Goal: Information Seeking & Learning: Learn about a topic

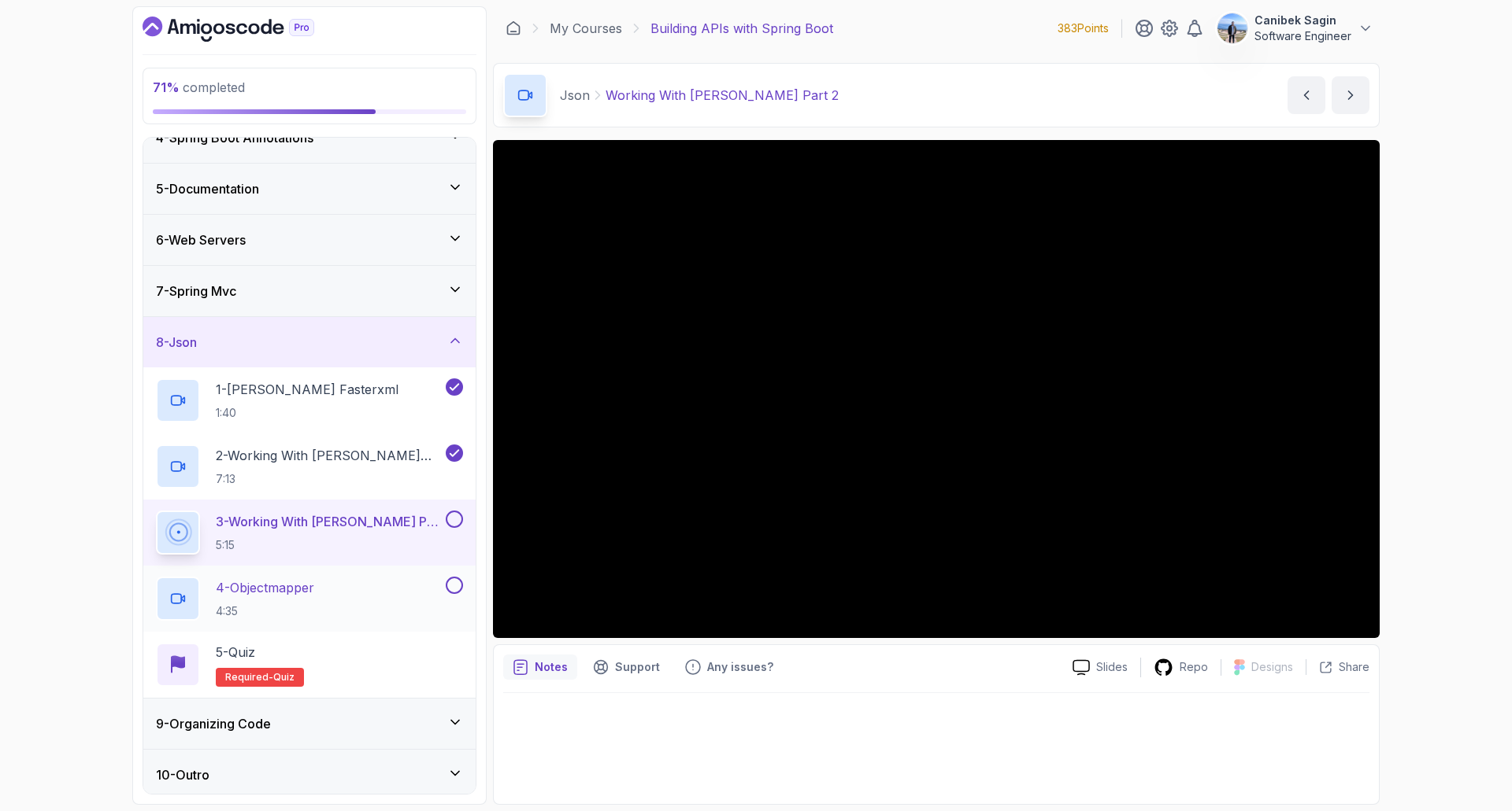
scroll to position [185, 0]
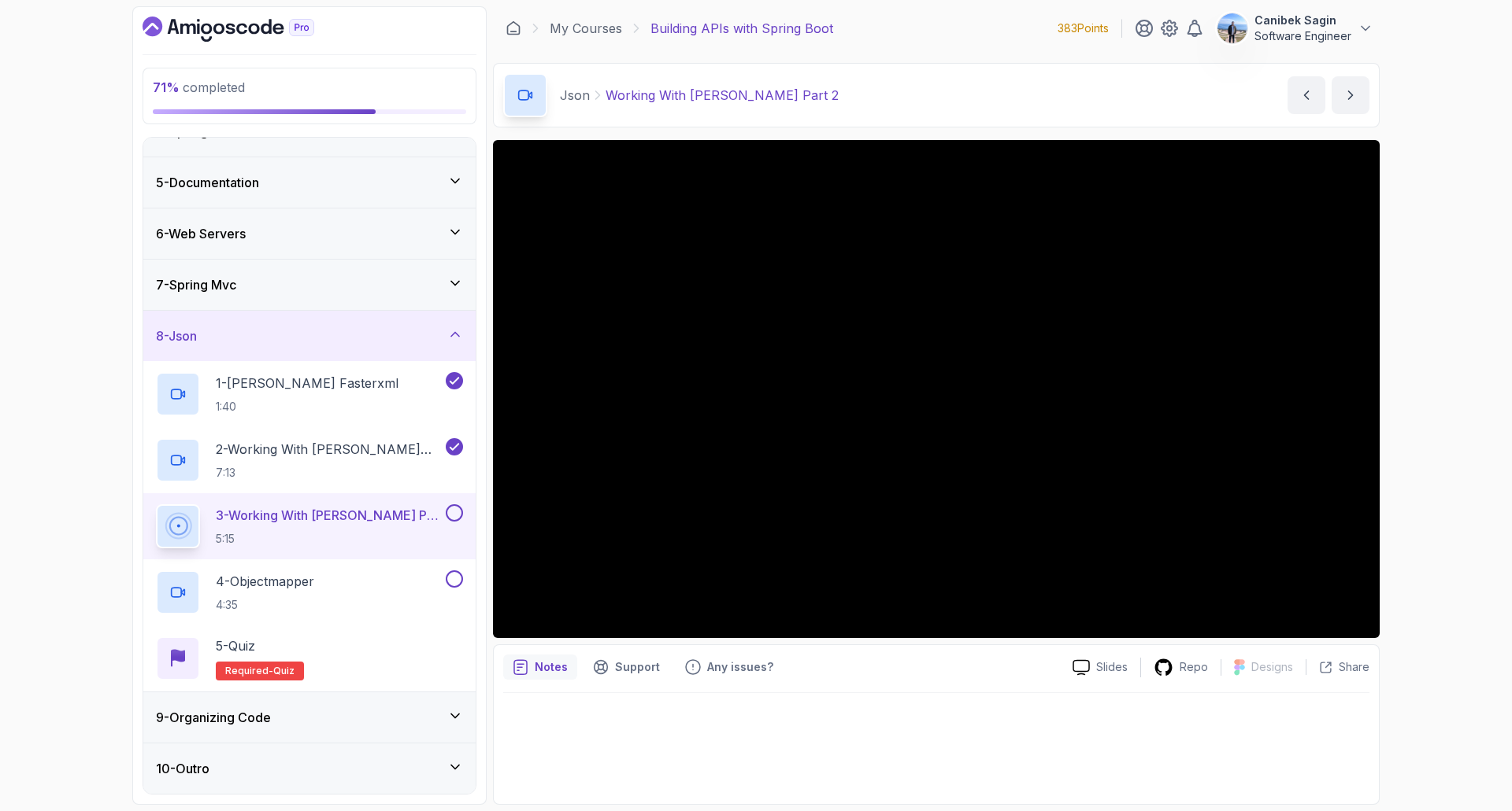
click at [367, 720] on div "9 - Organizing Code" at bounding box center [309, 717] width 307 height 19
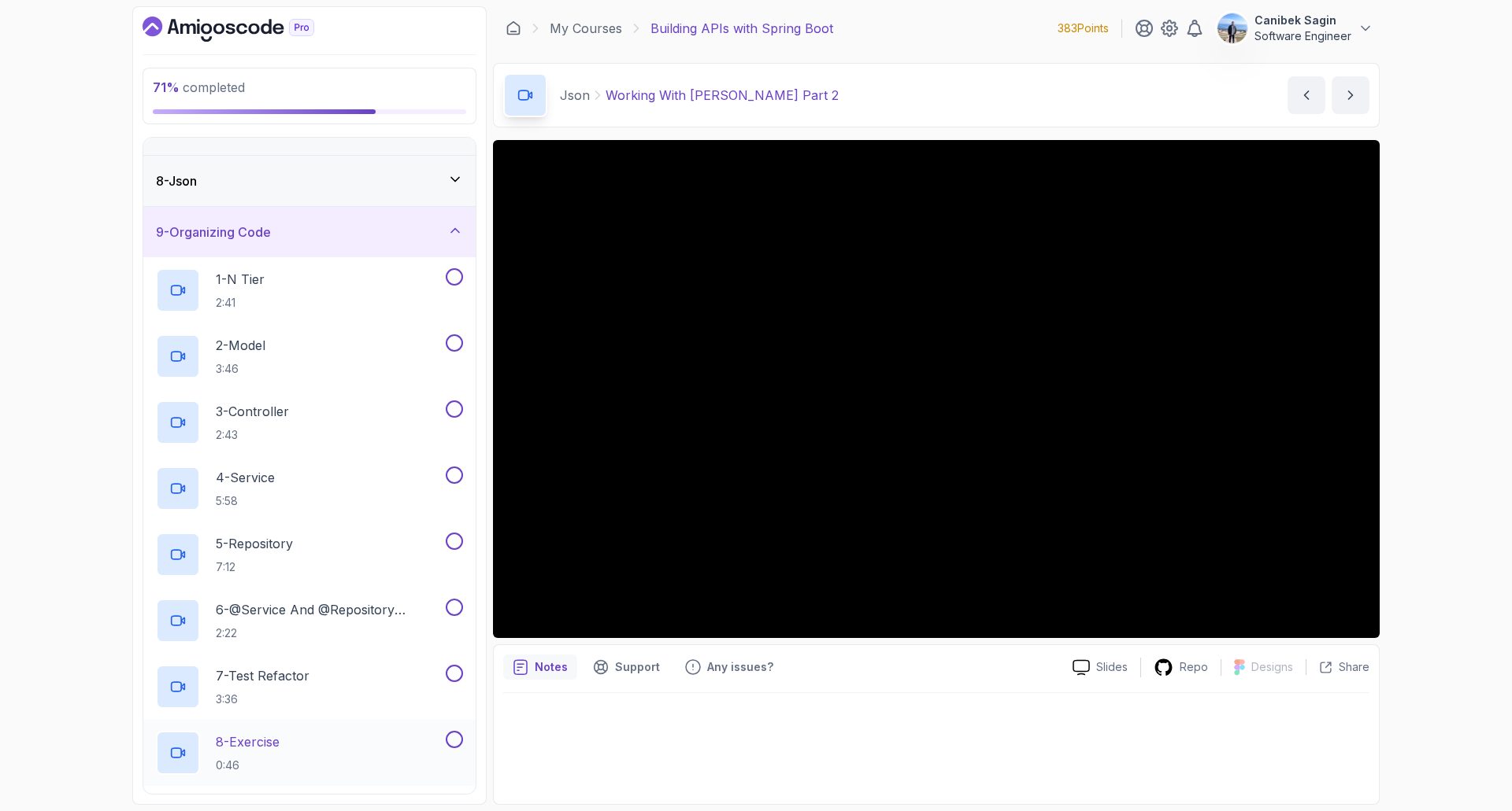
scroll to position [201, 0]
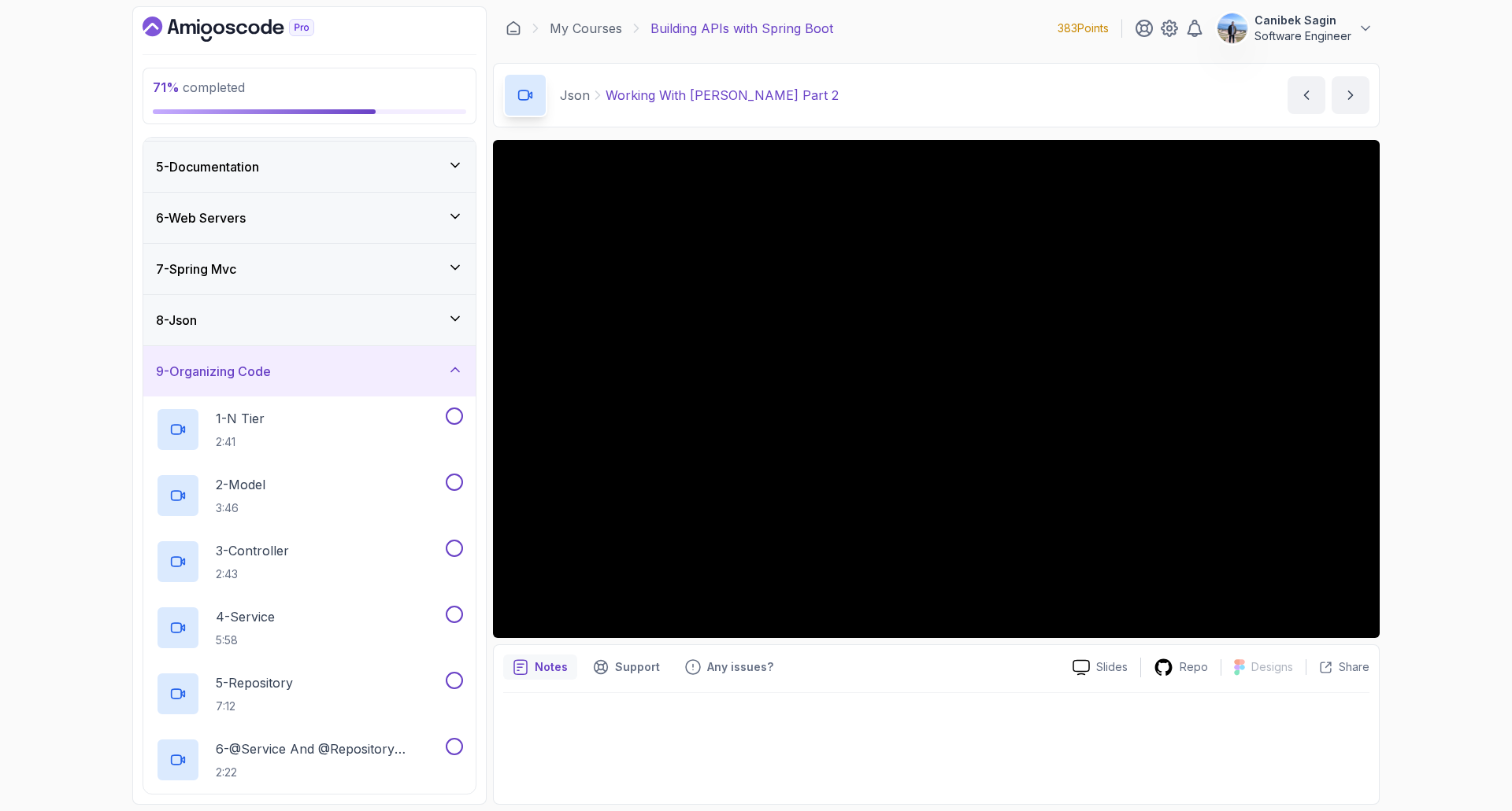
click at [298, 377] on div "9 - Organizing Code" at bounding box center [309, 371] width 307 height 19
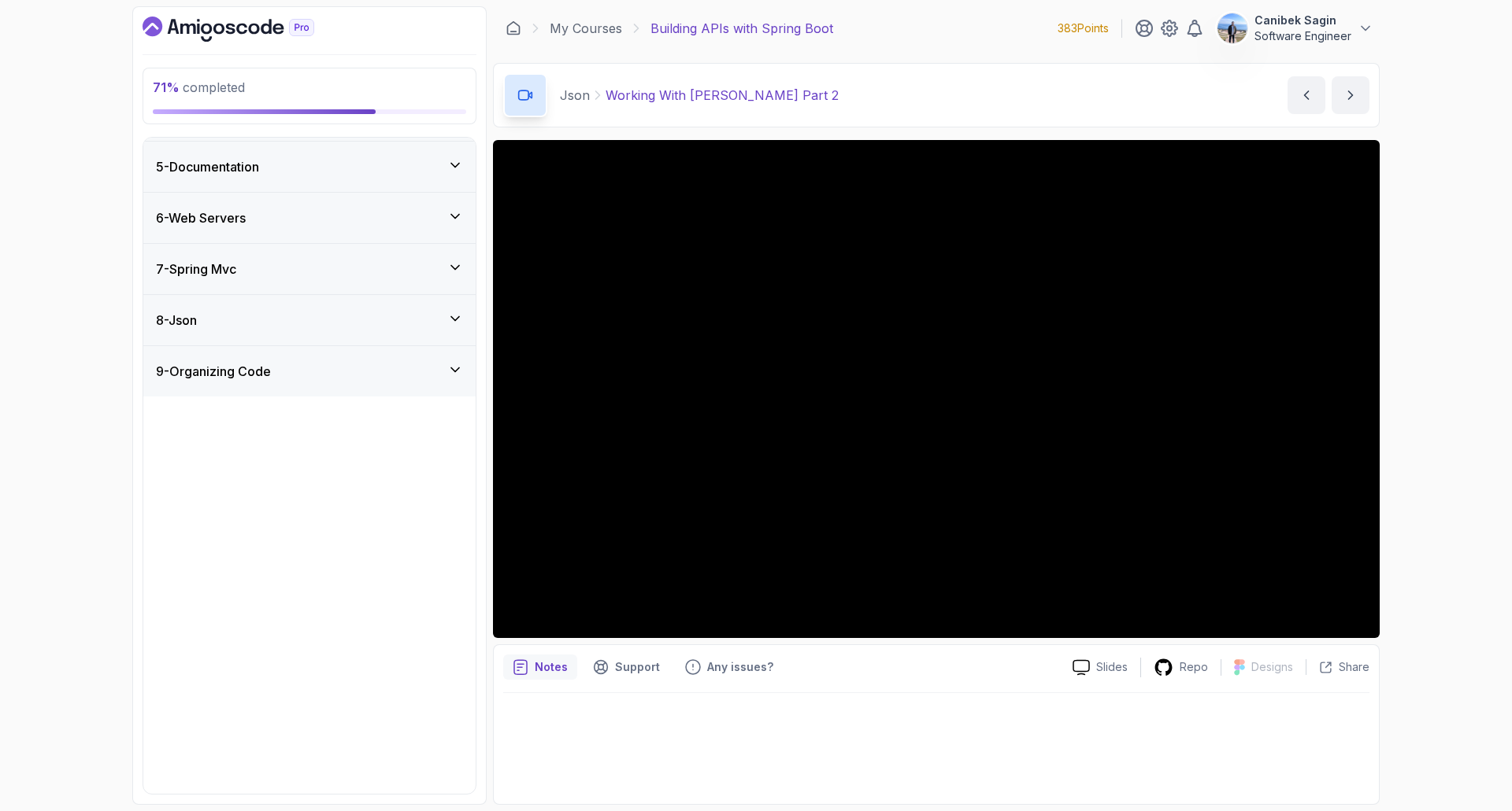
scroll to position [0, 0]
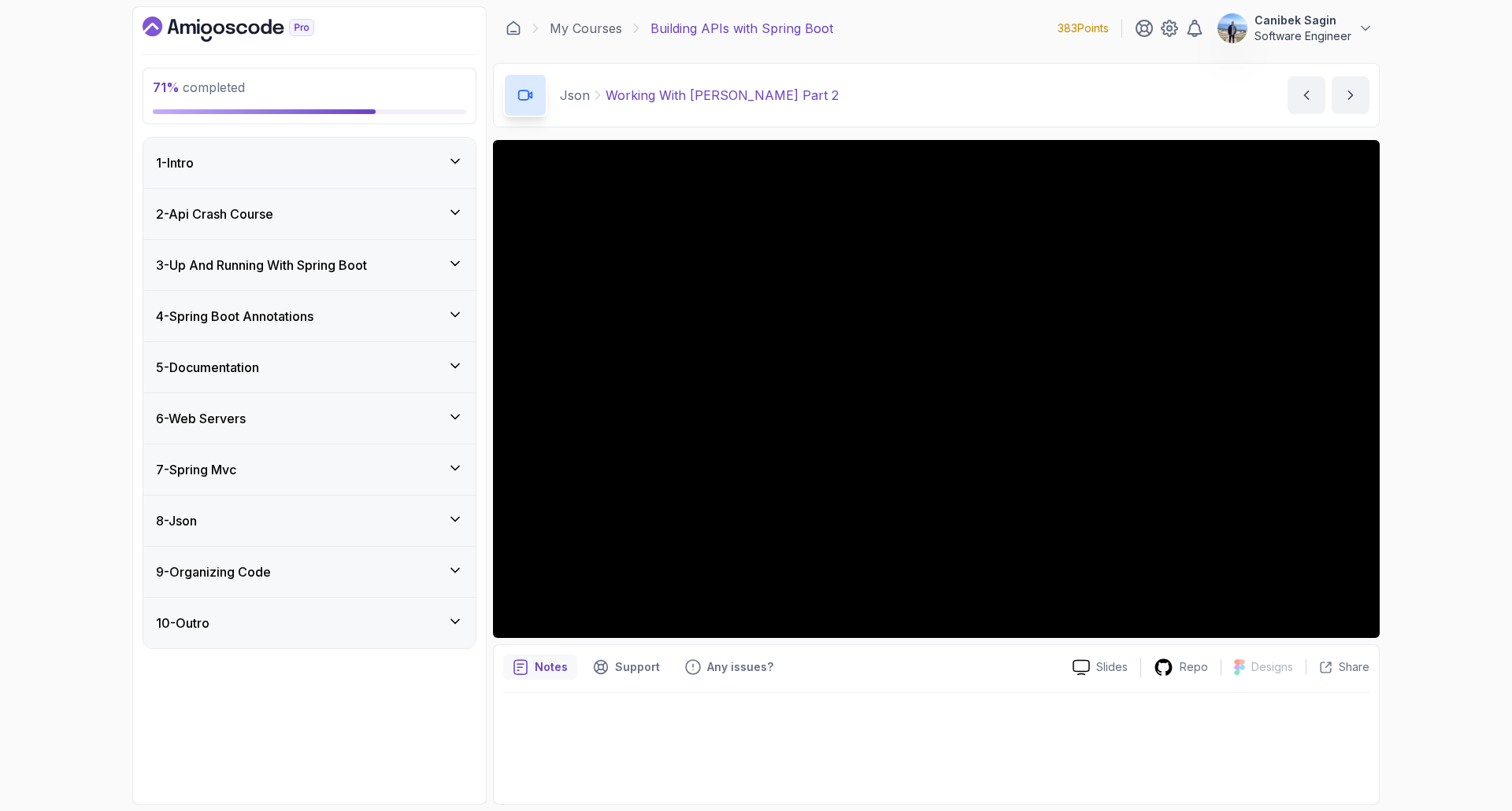
click at [248, 520] on div "8 - Json" at bounding box center [309, 521] width 307 height 19
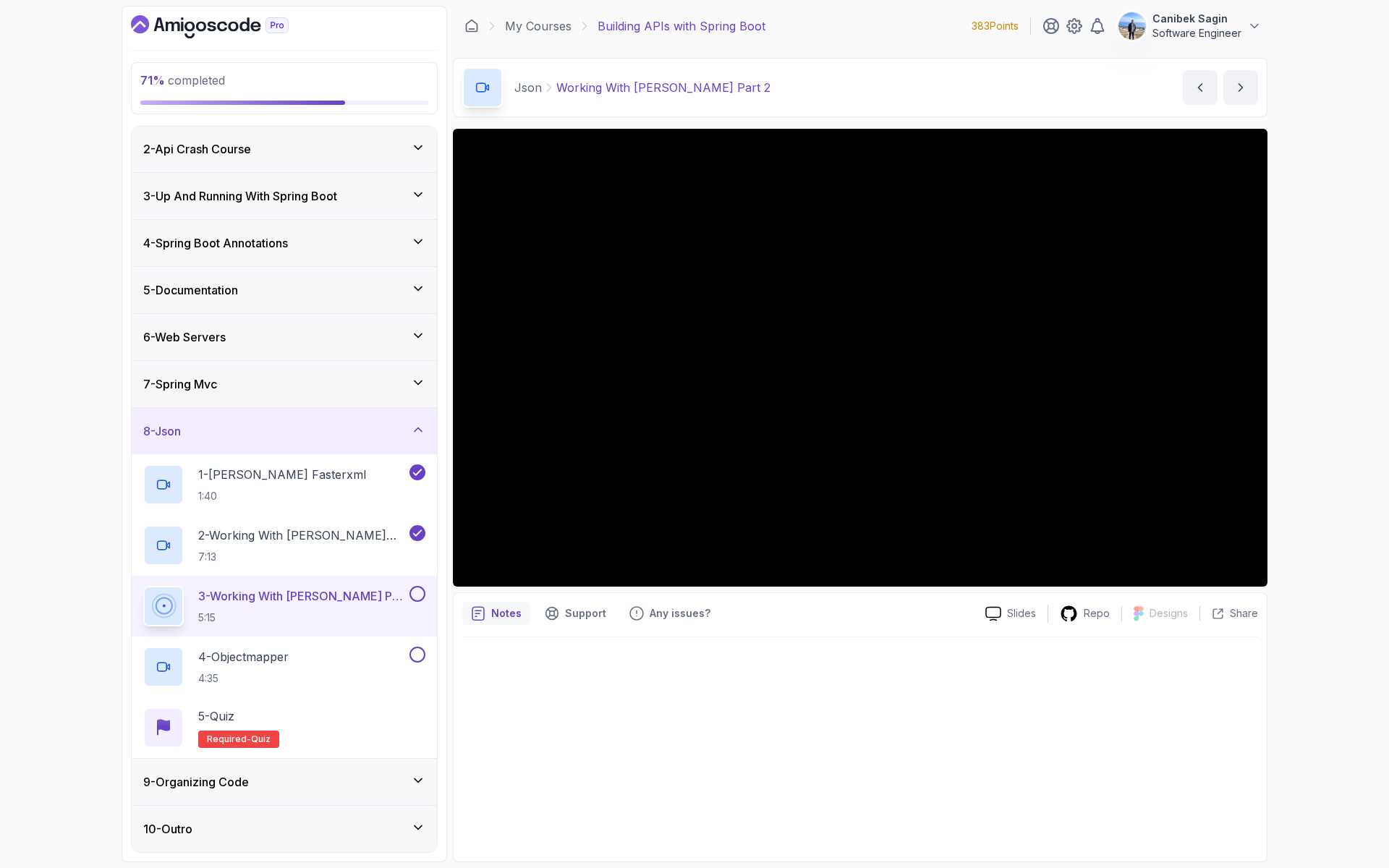
scroll to position [170, 0]
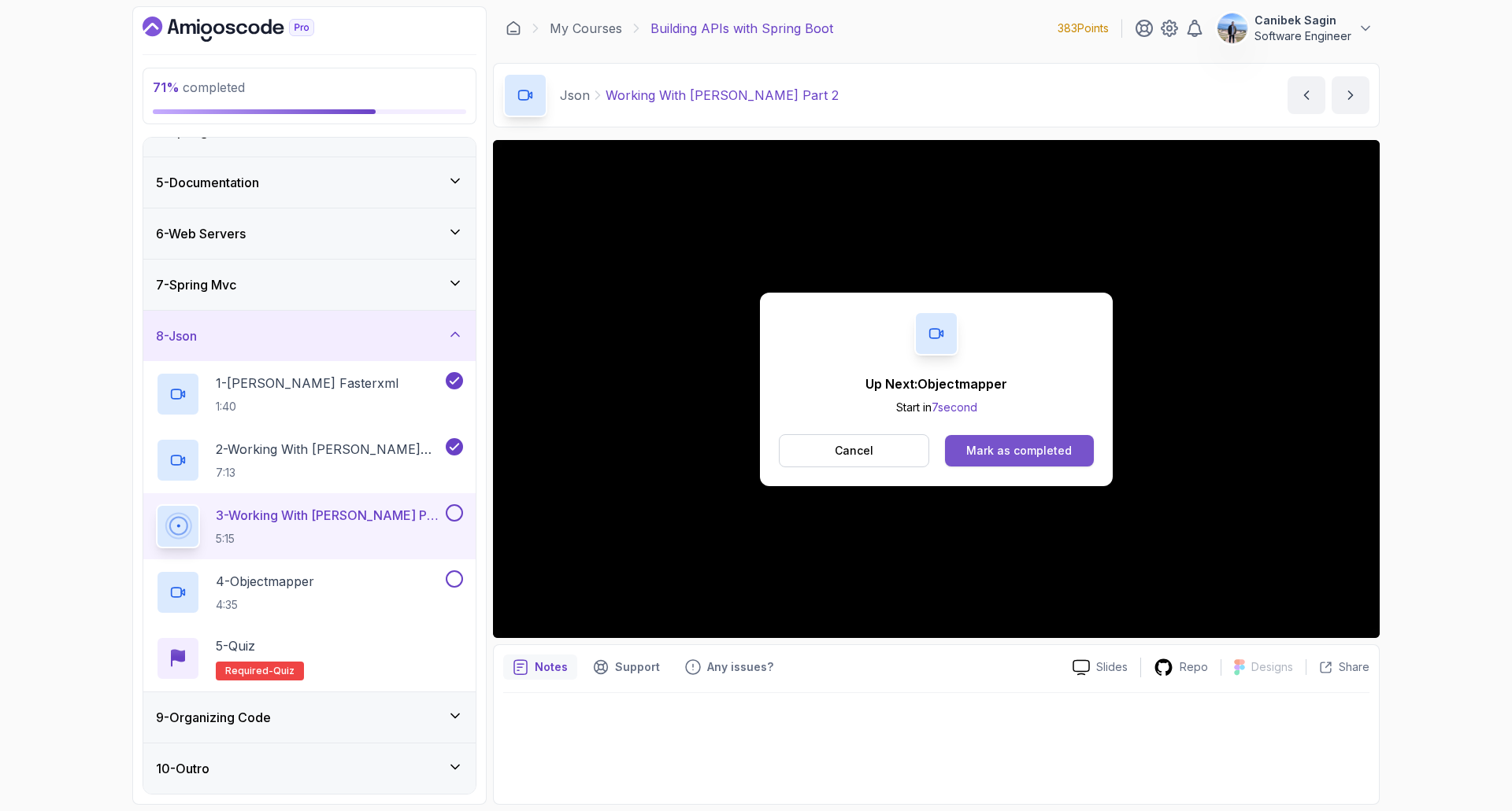
click at [1010, 446] on div "Mark as completed" at bounding box center [1019, 451] width 105 height 16
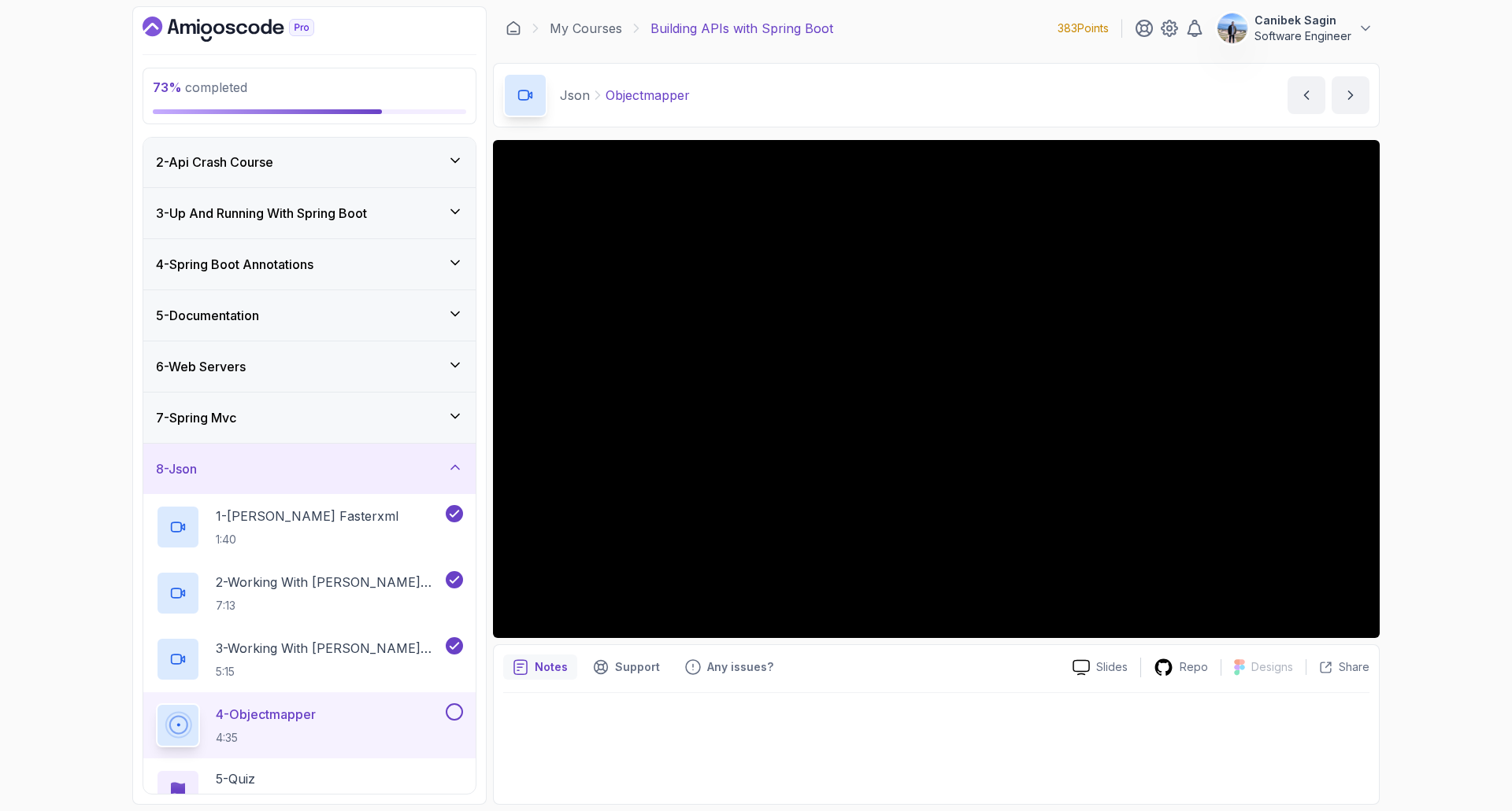
scroll to position [185, 0]
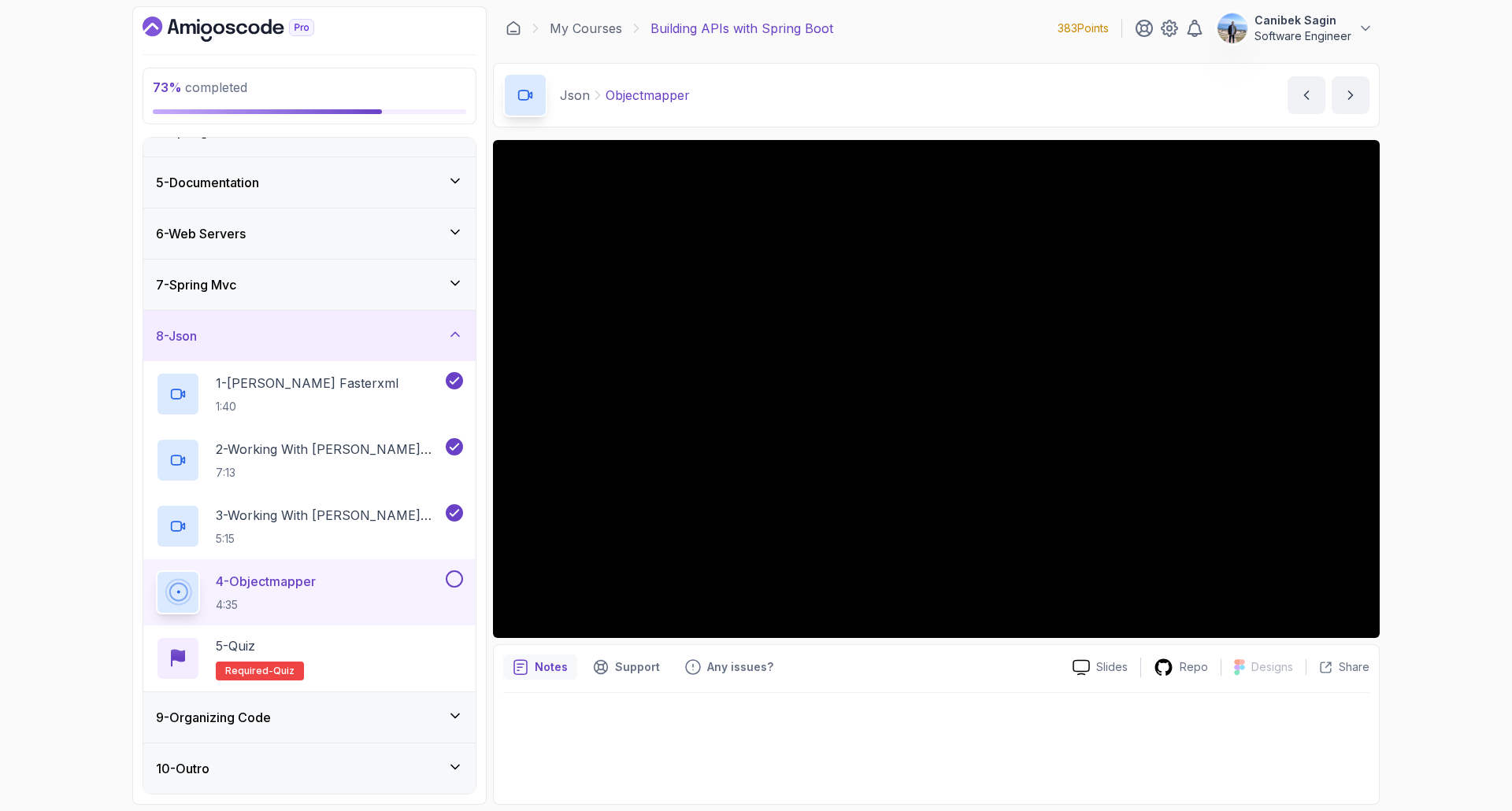
click at [451, 584] on button at bounding box center [454, 578] width 17 height 17
click at [281, 722] on div "9 - Organizing Code" at bounding box center [309, 717] width 307 height 19
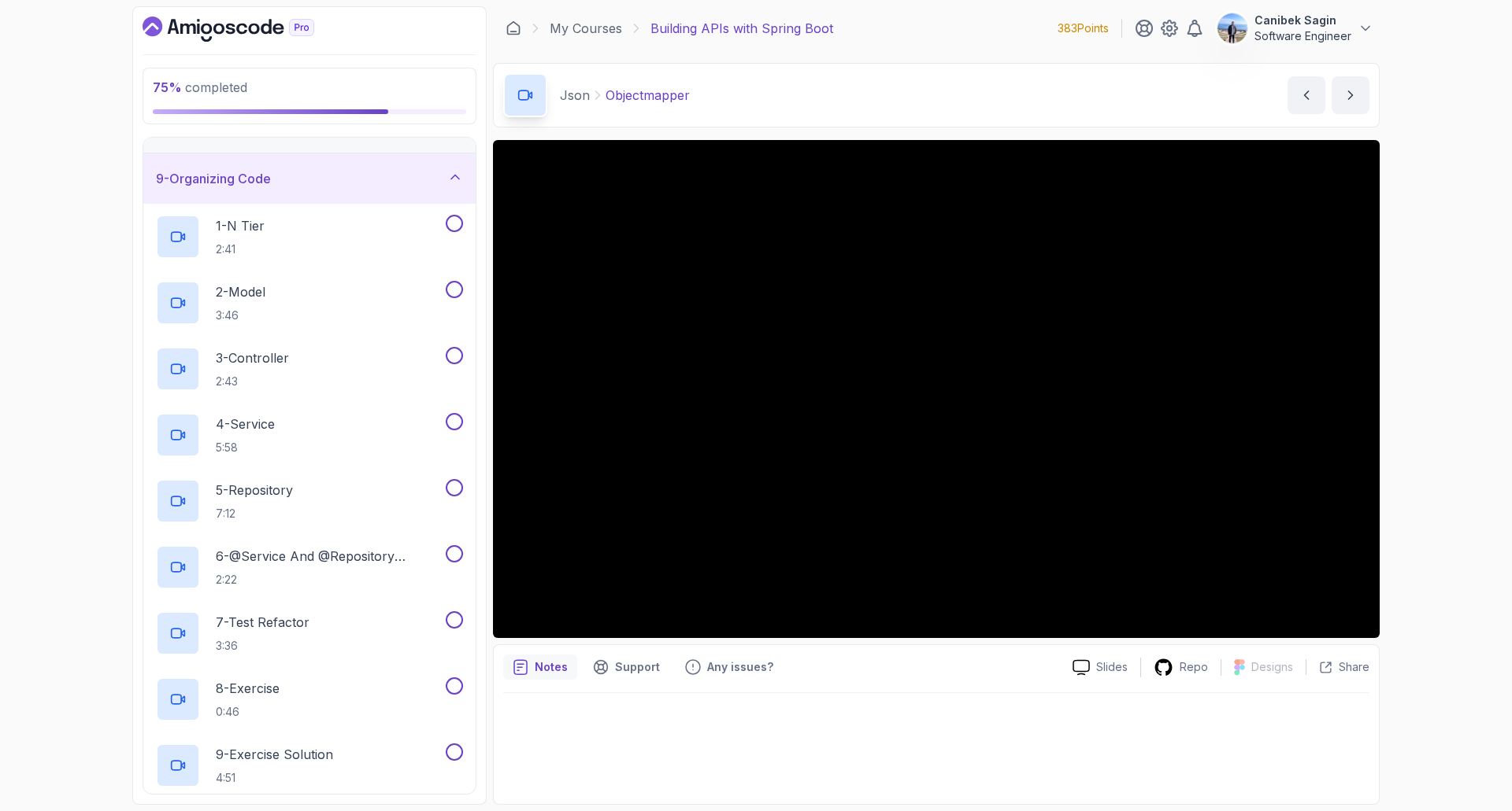
scroll to position [0, 0]
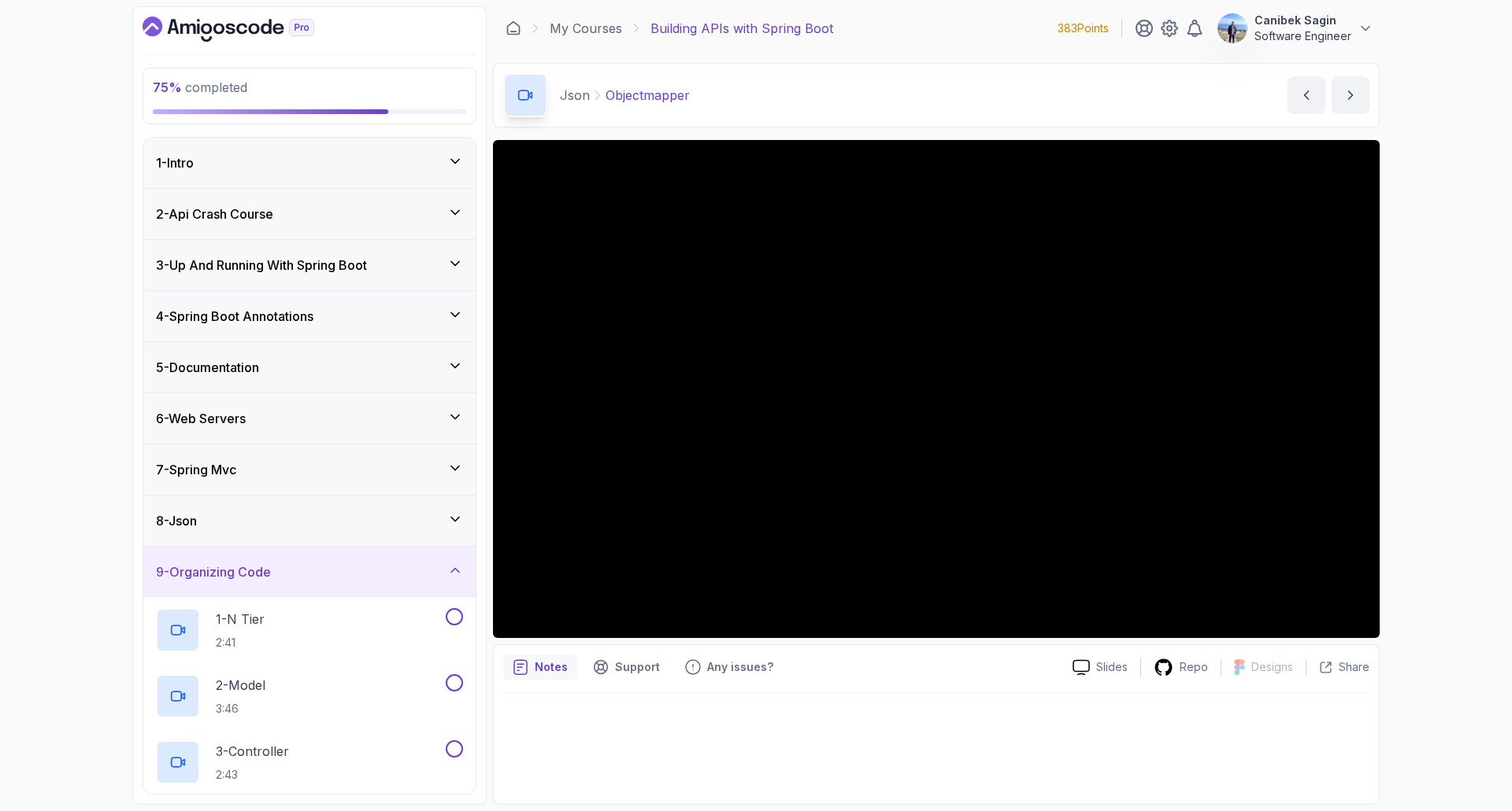
click at [274, 519] on div "8 - Json" at bounding box center [309, 521] width 307 height 19
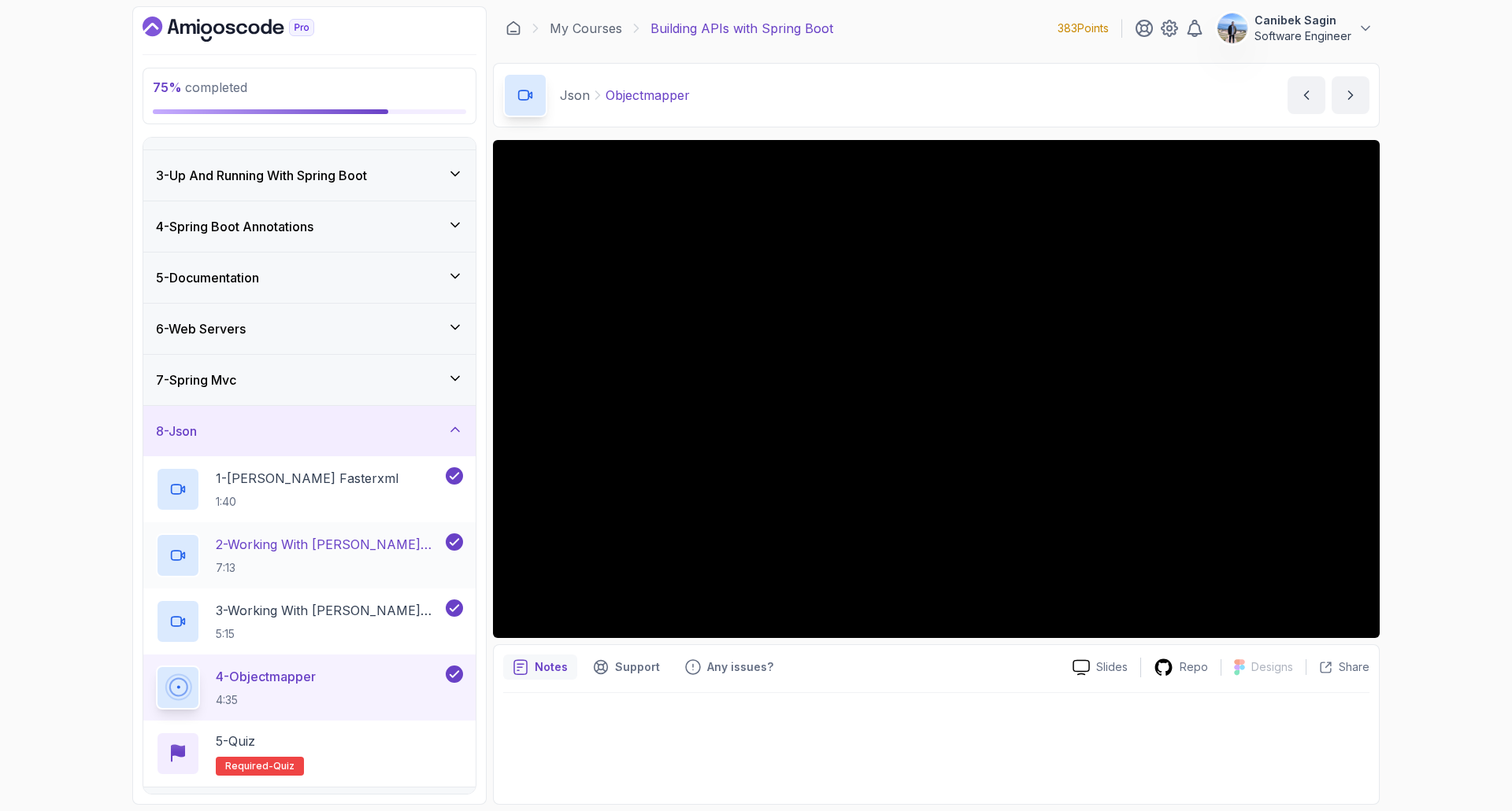
scroll to position [185, 0]
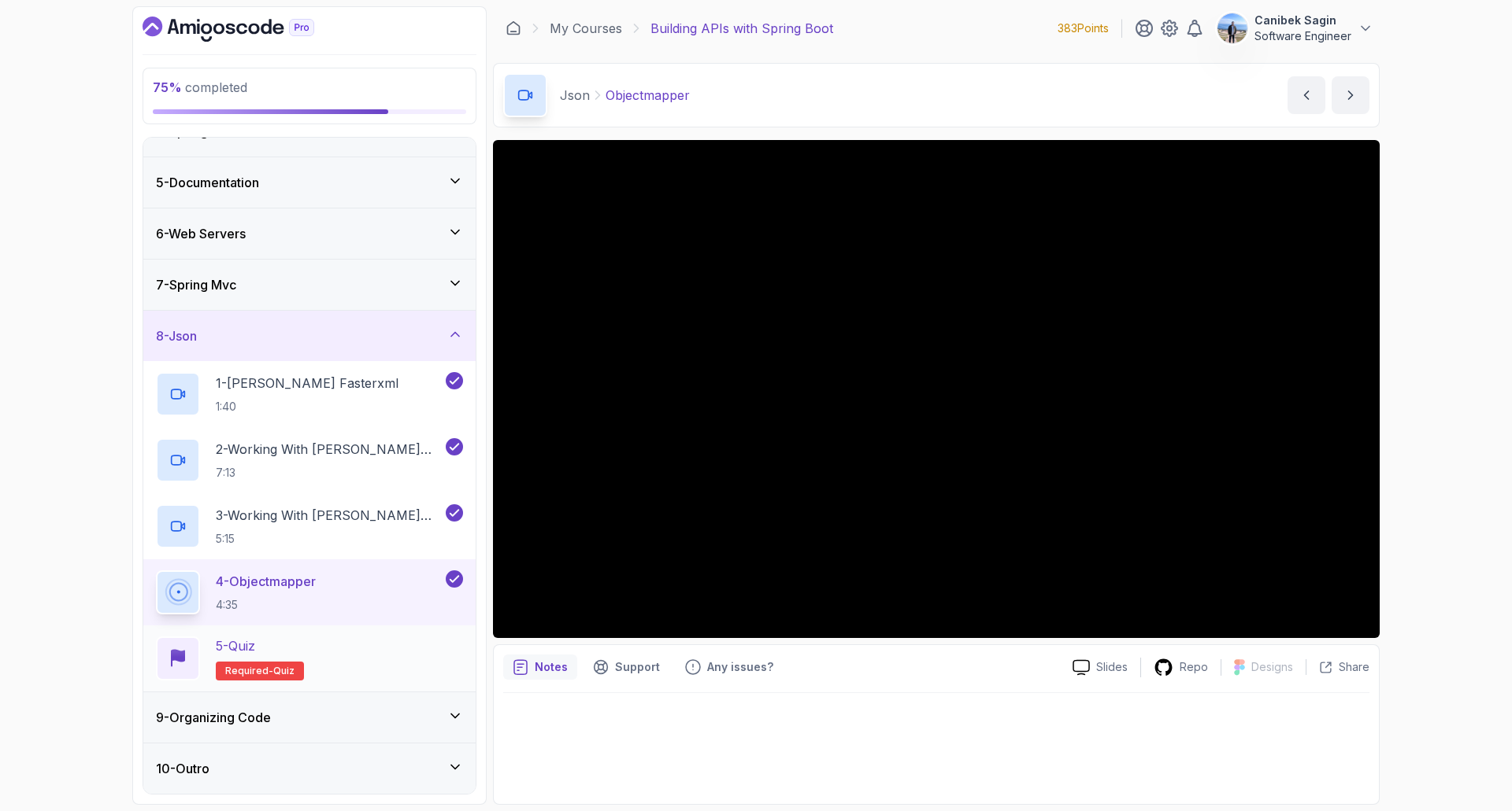
click at [405, 651] on div "5 - Quiz Required- quiz" at bounding box center [309, 659] width 307 height 45
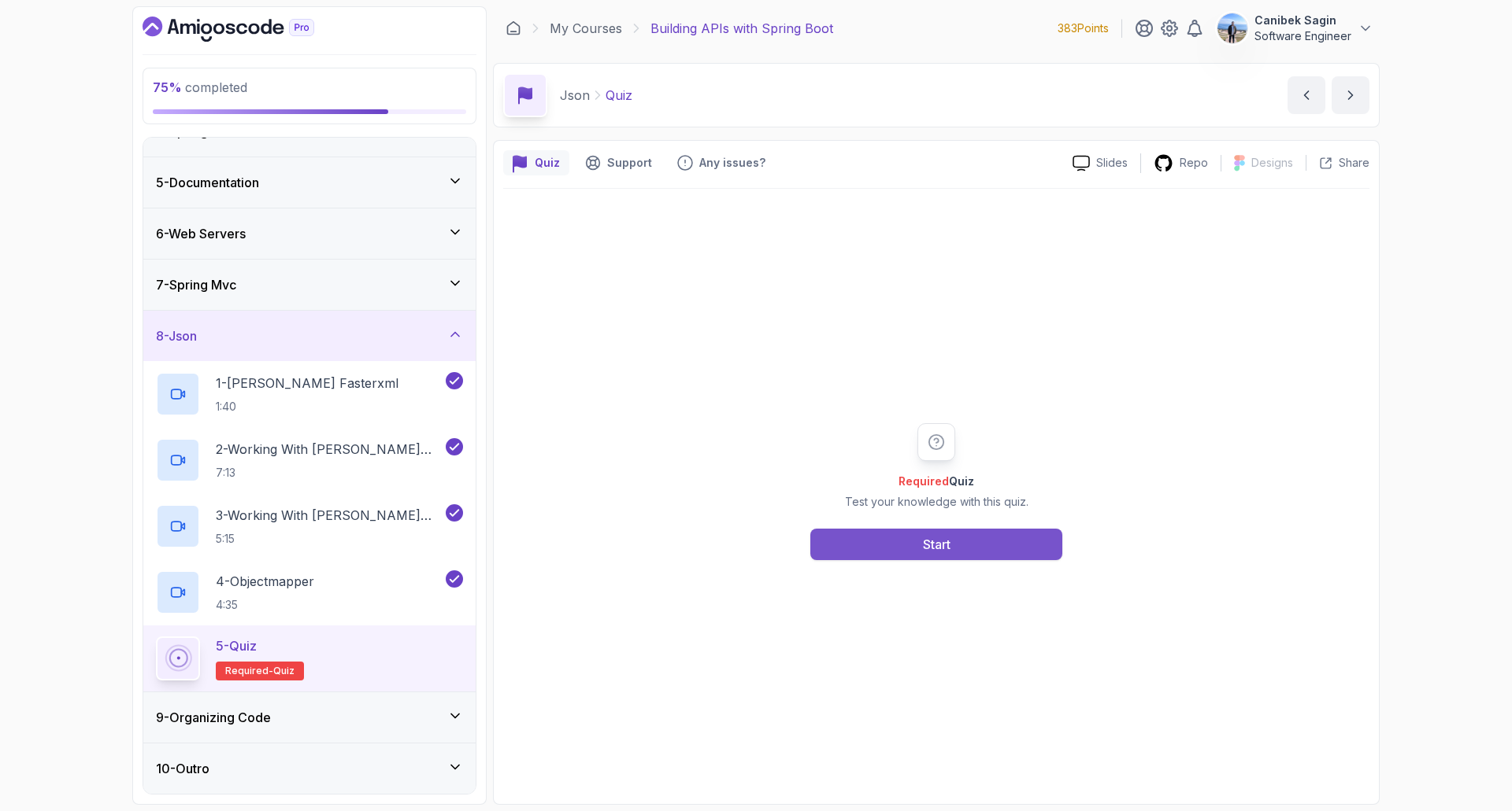
click at [975, 550] on button "Start" at bounding box center [936, 545] width 252 height 32
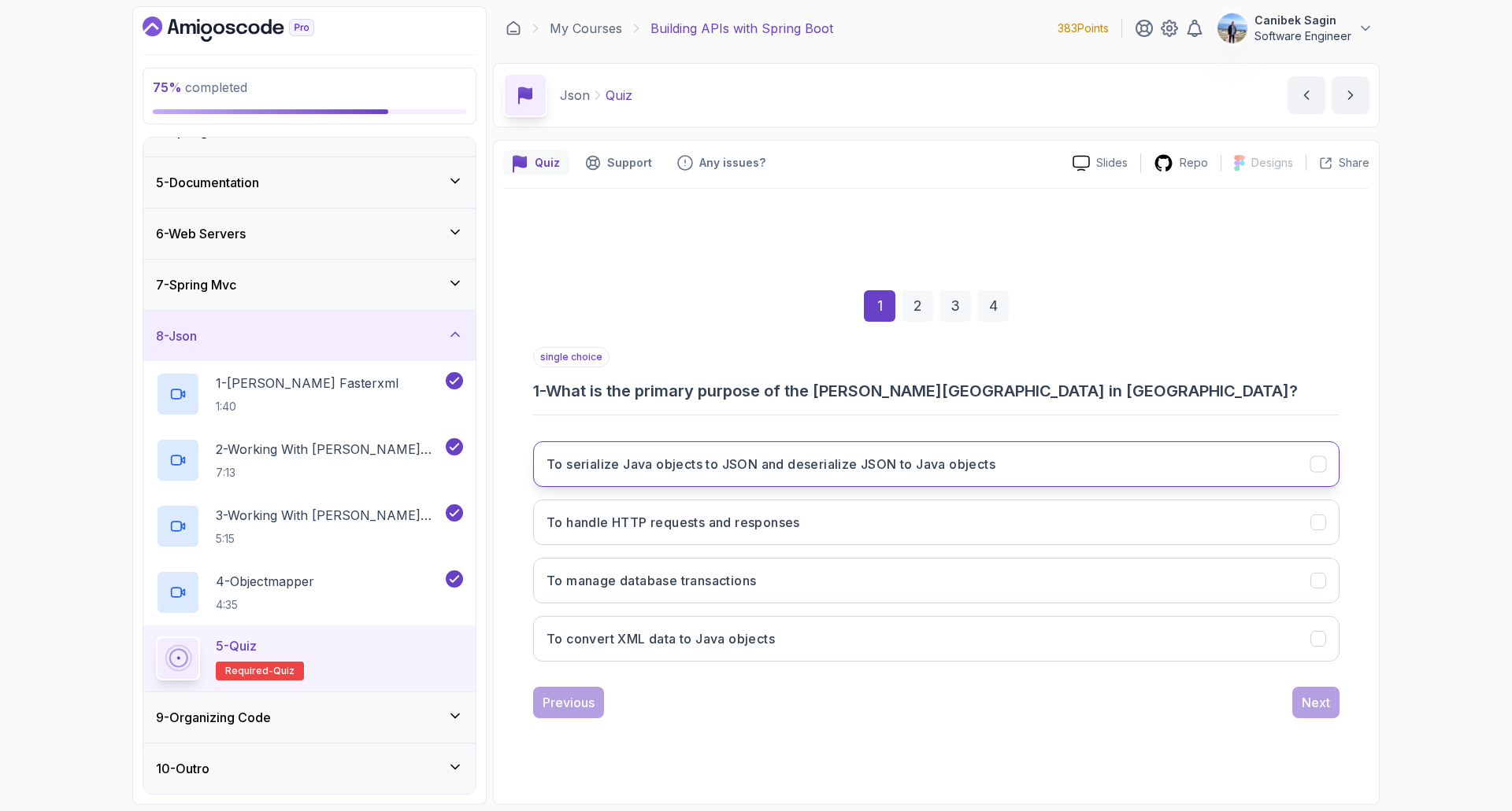
click at [709, 462] on h3 "To serialize Java objects to JSON and deserialize JSON to Java objects" at bounding box center [770, 463] width 449 height 19
click at [1323, 703] on div "Next" at bounding box center [1316, 702] width 29 height 19
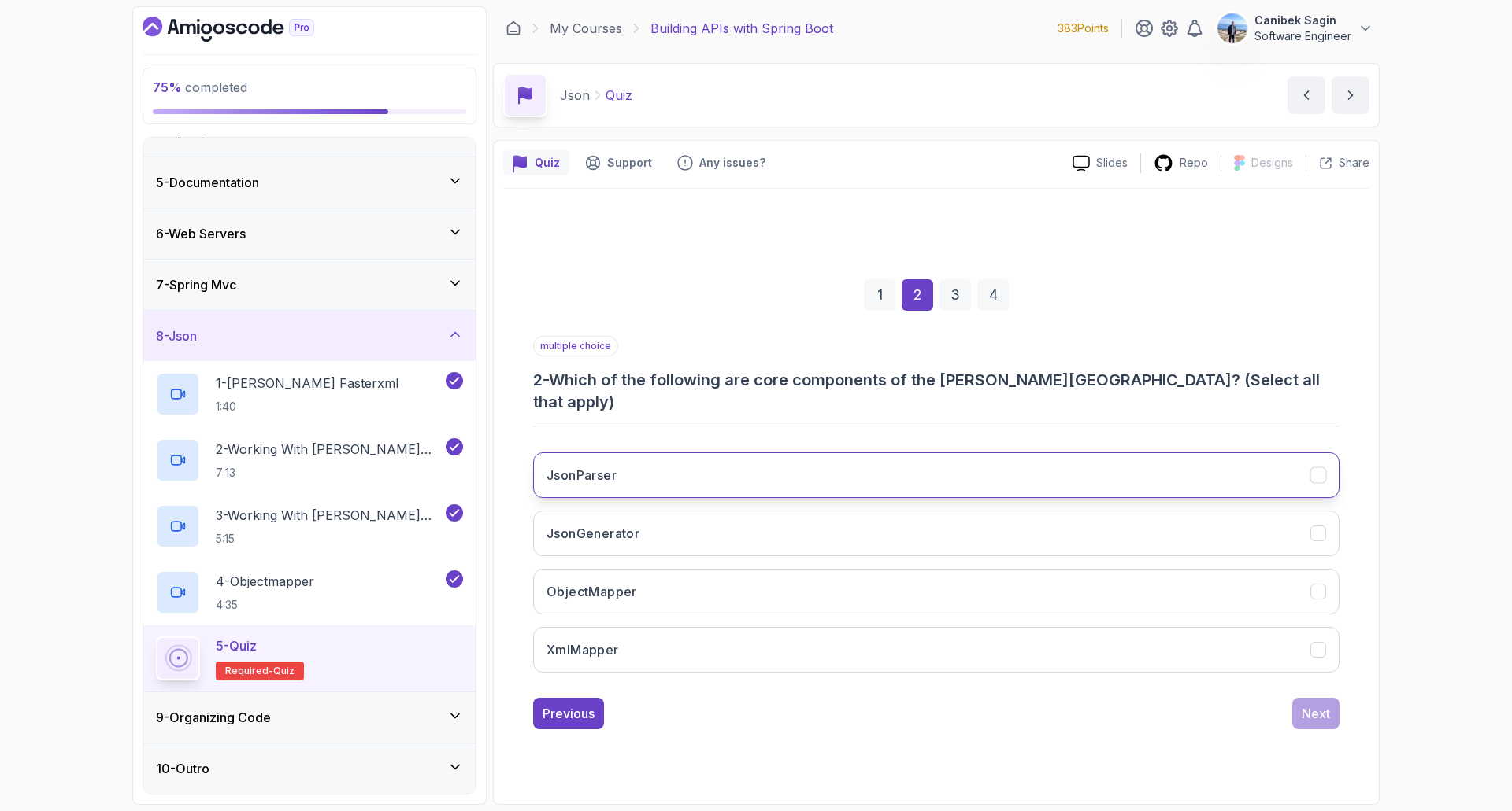
click at [607, 465] on h3 "JsonParser" at bounding box center [581, 474] width 70 height 19
click at [634, 582] on h3 "ObjectMapper" at bounding box center [591, 591] width 90 height 19
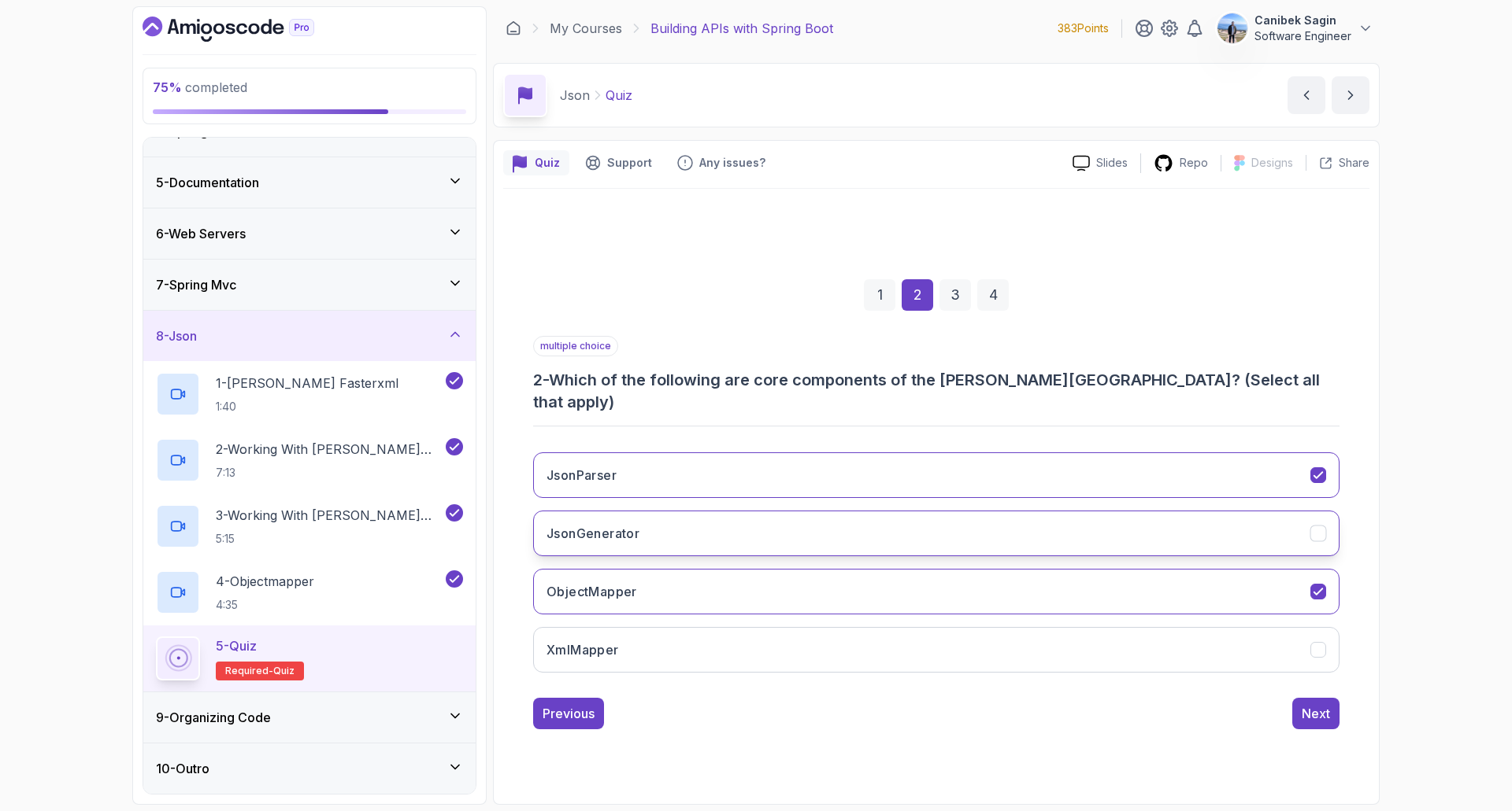
click at [723, 529] on button "JsonGenerator" at bounding box center [936, 534] width 807 height 46
click at [1312, 709] on div "Next" at bounding box center [1316, 713] width 29 height 19
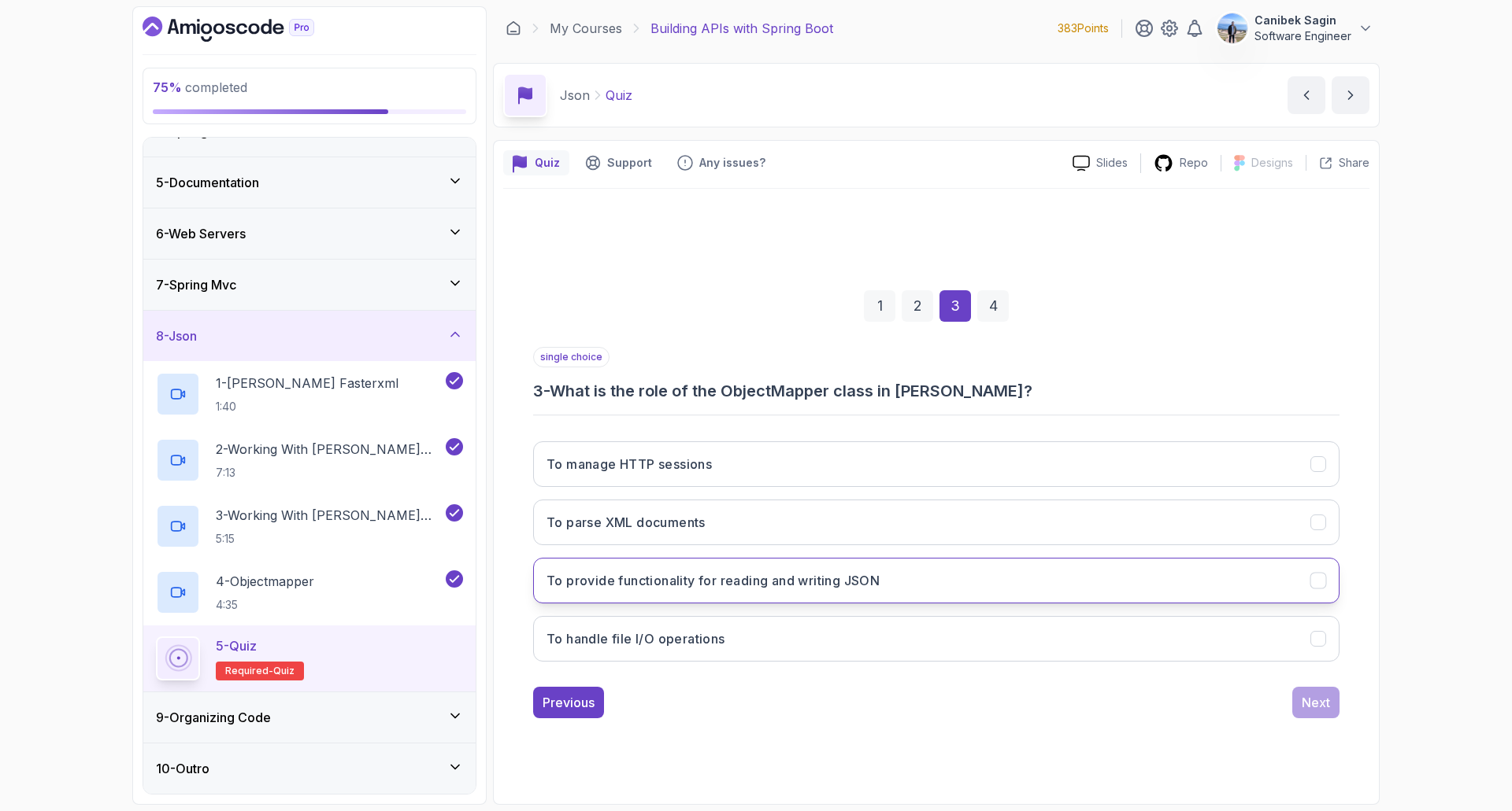
click at [666, 588] on h3 "To provide functionality for reading and writing JSON" at bounding box center [712, 580] width 333 height 19
click at [1321, 704] on div "Next" at bounding box center [1316, 702] width 29 height 19
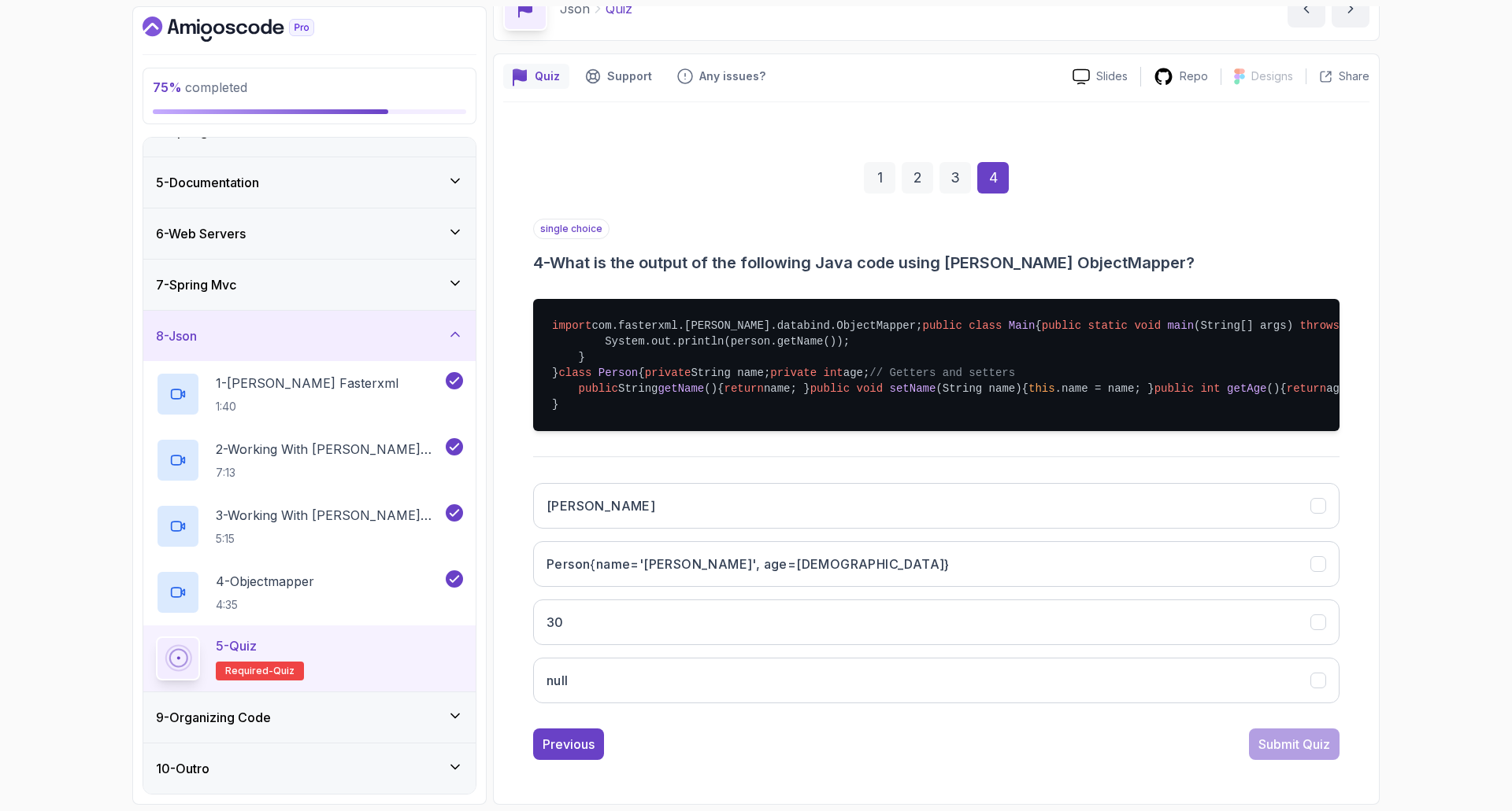
scroll to position [323, 0]
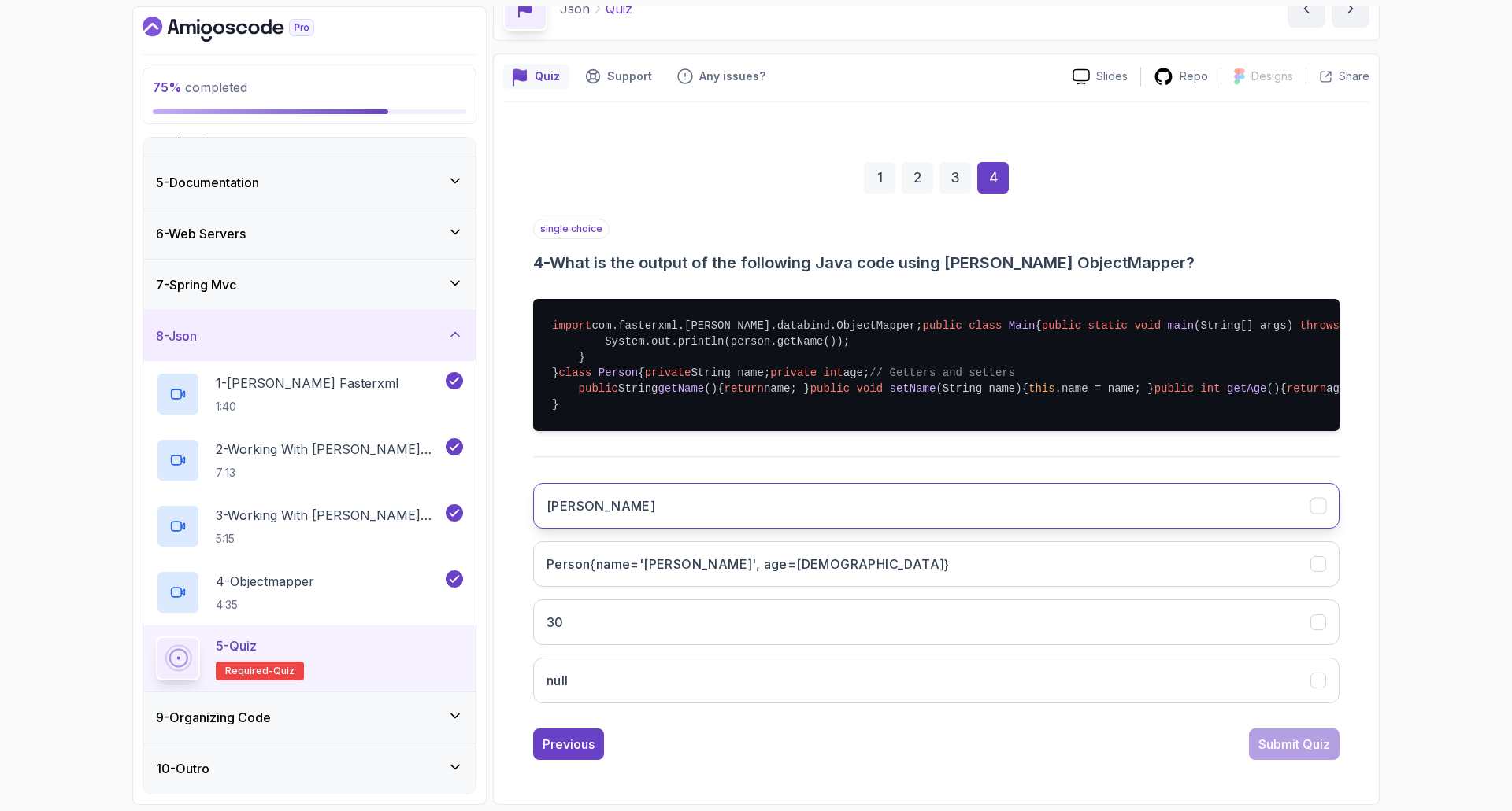
click at [622, 512] on button "[PERSON_NAME]" at bounding box center [936, 506] width 807 height 46
click at [1294, 746] on div "Submit Quiz" at bounding box center [1294, 744] width 71 height 19
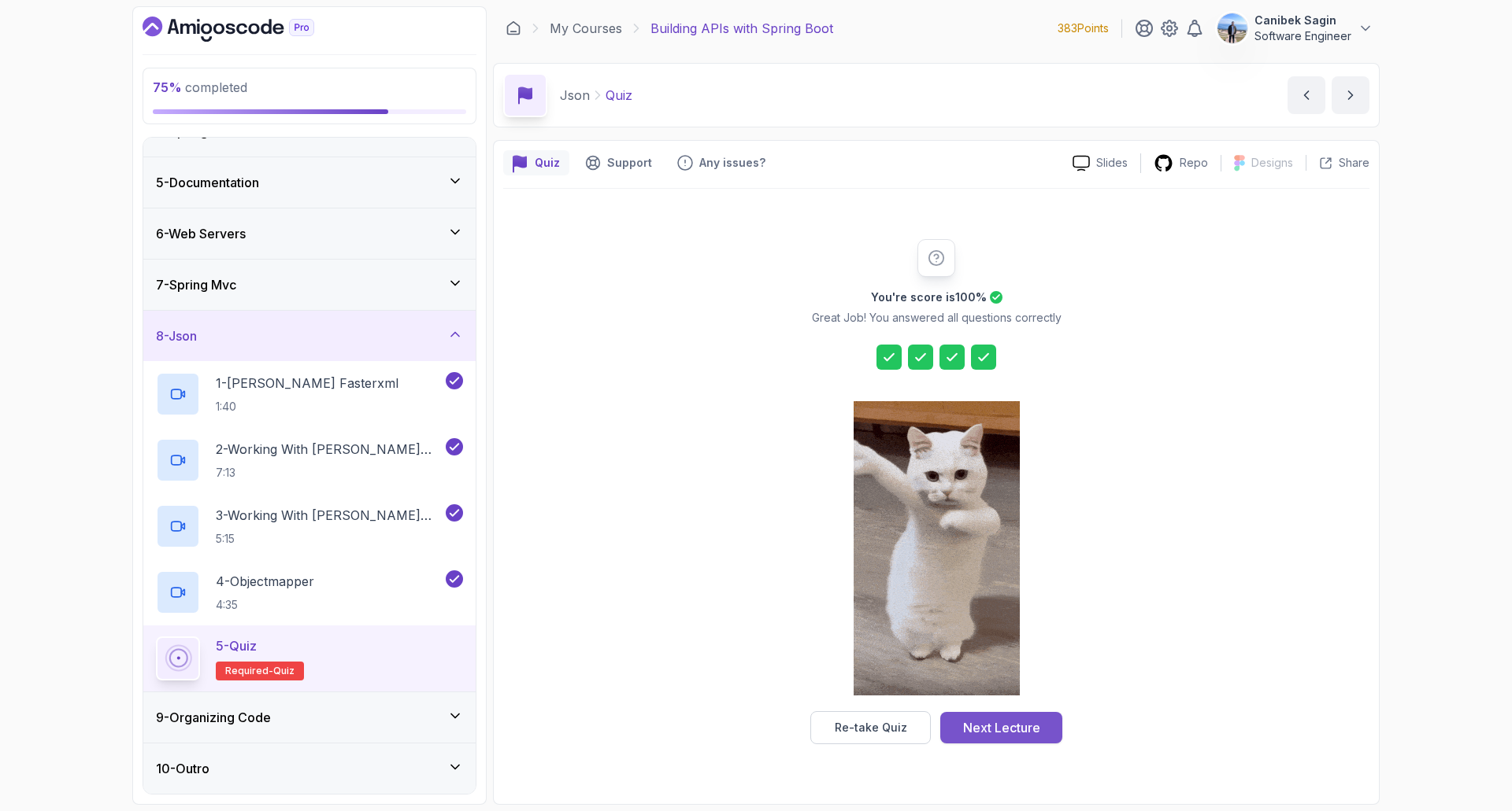
click at [1034, 732] on div "Next Lecture" at bounding box center [1002, 728] width 77 height 19
